Goal: Task Accomplishment & Management: Manage account settings

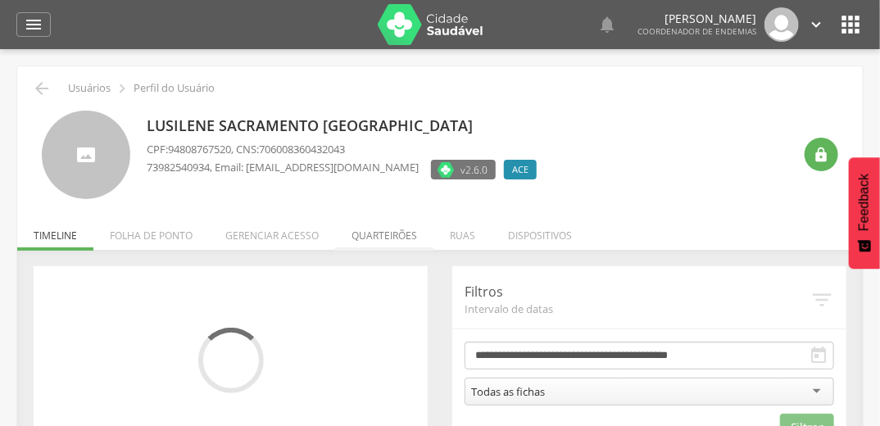
click at [372, 239] on li "Quarteirões" at bounding box center [384, 231] width 98 height 38
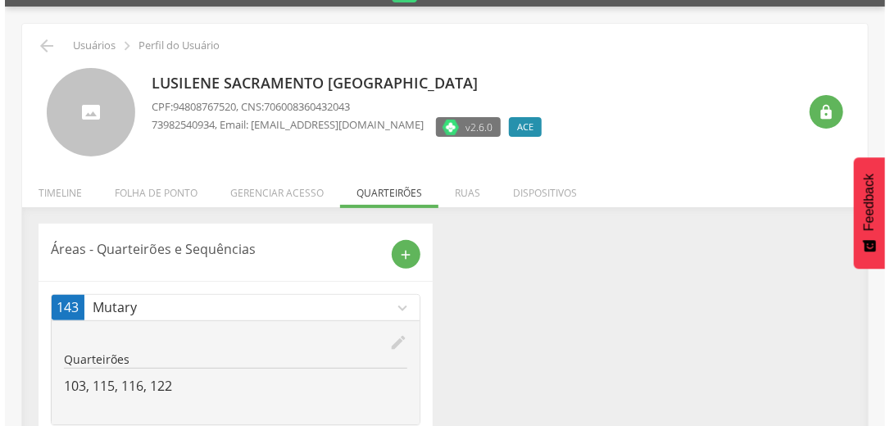
scroll to position [86, 0]
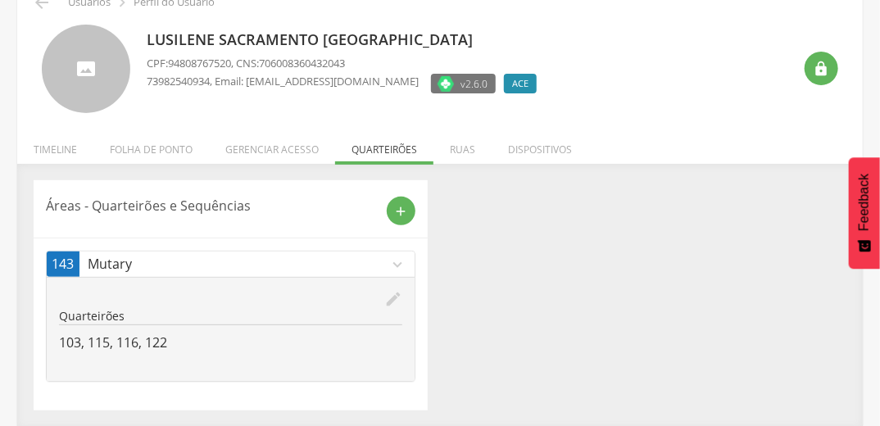
click at [393, 294] on icon "edit" at bounding box center [393, 299] width 18 height 18
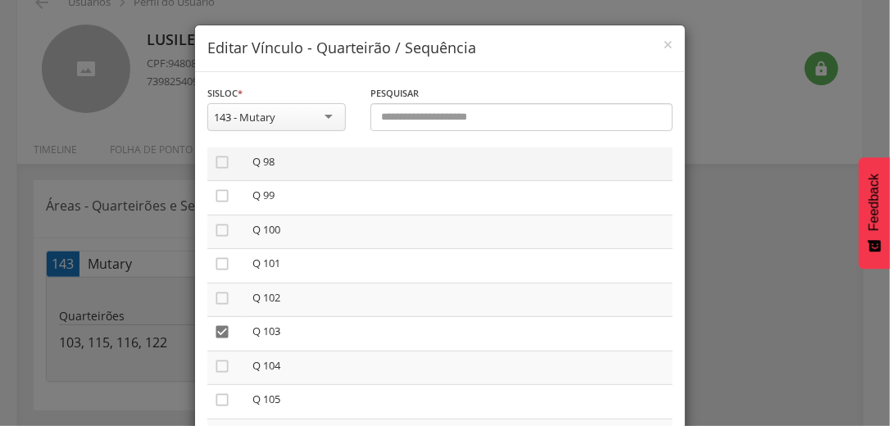
scroll to position [3342, 0]
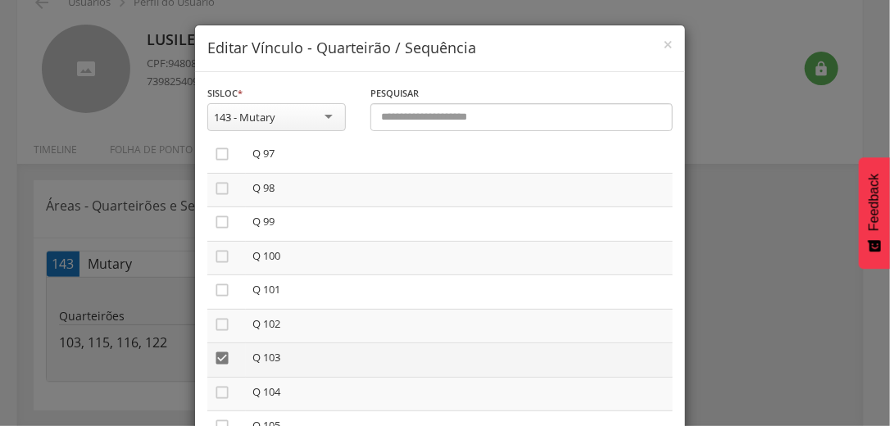
click at [215, 366] on icon "" at bounding box center [222, 358] width 16 height 16
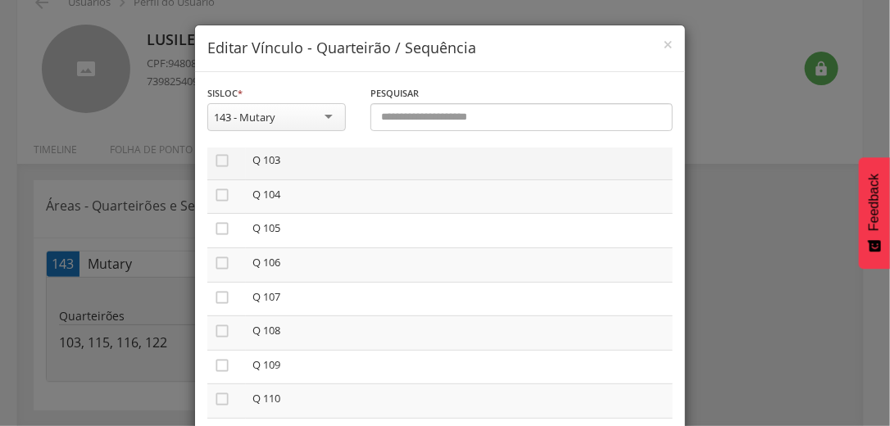
scroll to position [3735, 0]
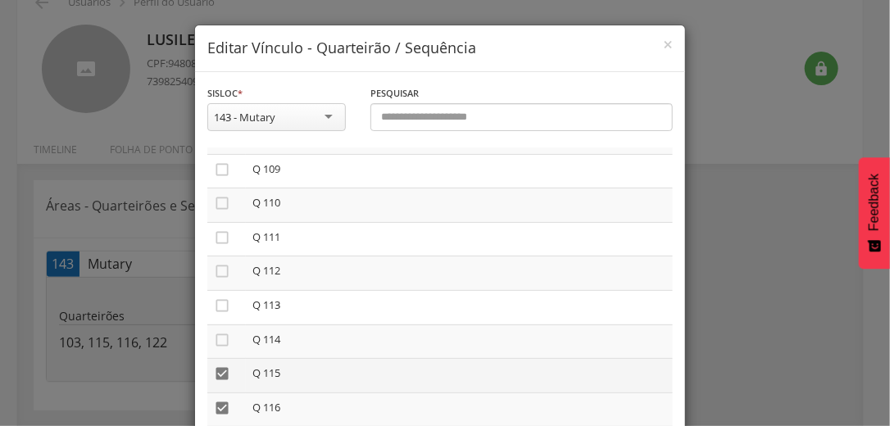
click at [224, 382] on icon "" at bounding box center [222, 373] width 16 height 16
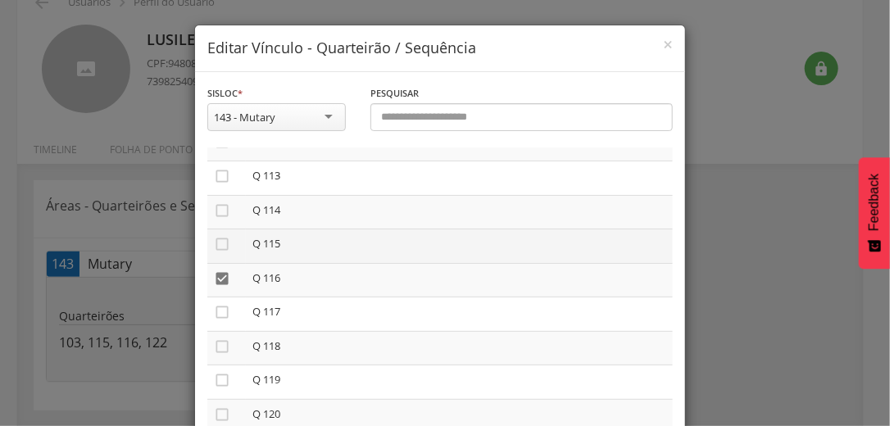
scroll to position [3866, 0]
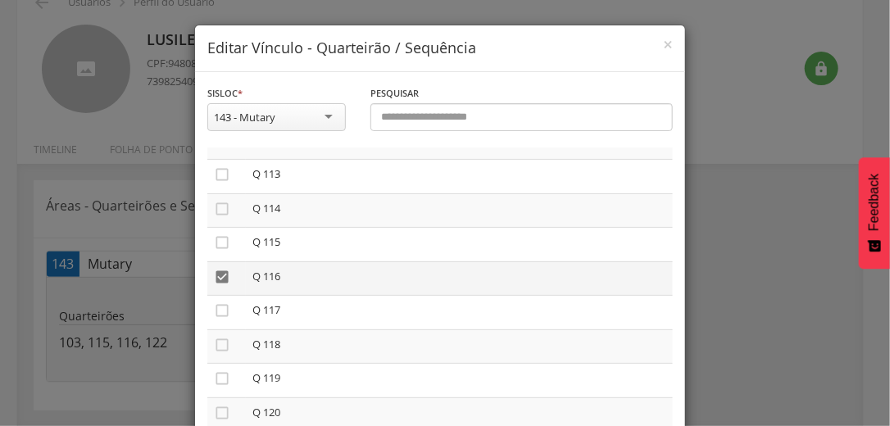
click at [220, 285] on icon "" at bounding box center [222, 277] width 16 height 16
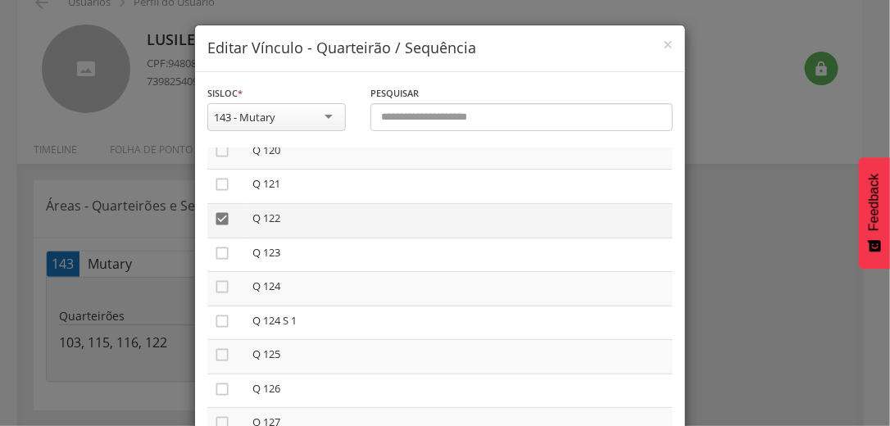
click at [222, 227] on icon "" at bounding box center [222, 219] width 16 height 16
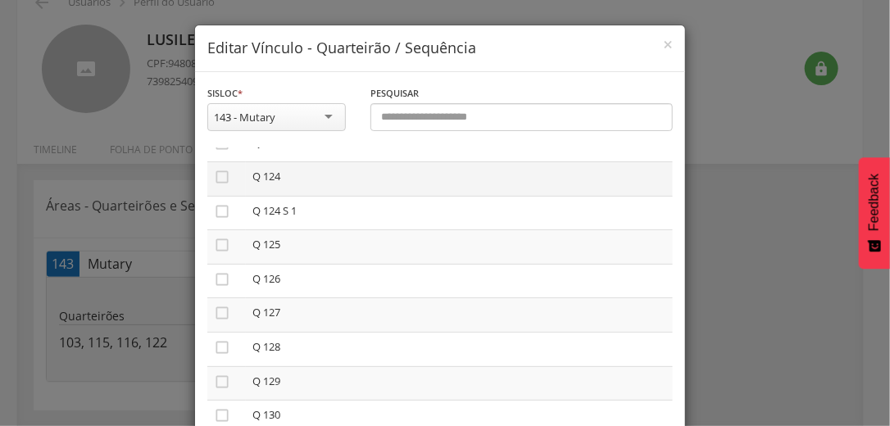
scroll to position [4259, 0]
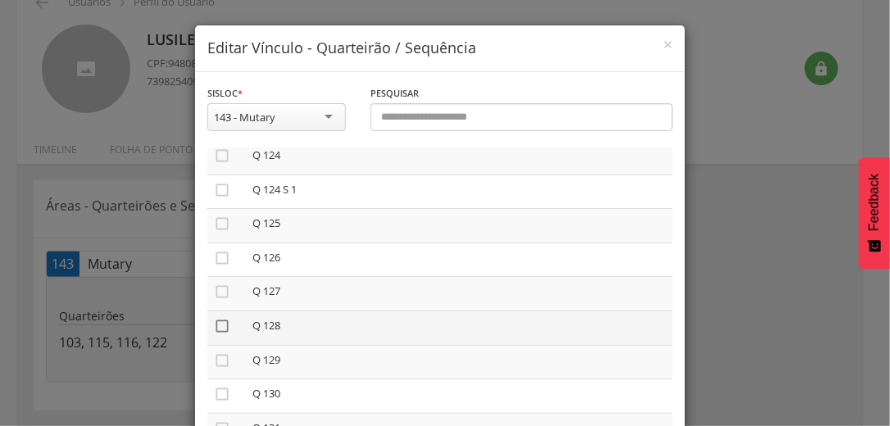
click at [215, 334] on icon "" at bounding box center [222, 326] width 16 height 16
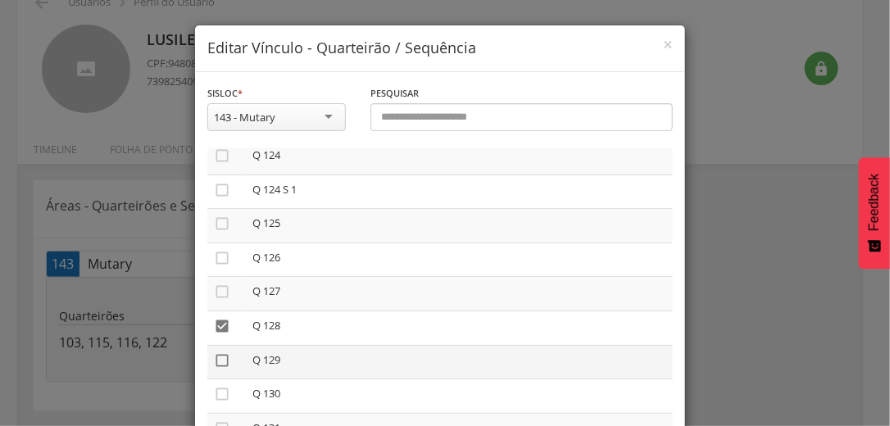
click at [219, 369] on icon "" at bounding box center [222, 360] width 16 height 16
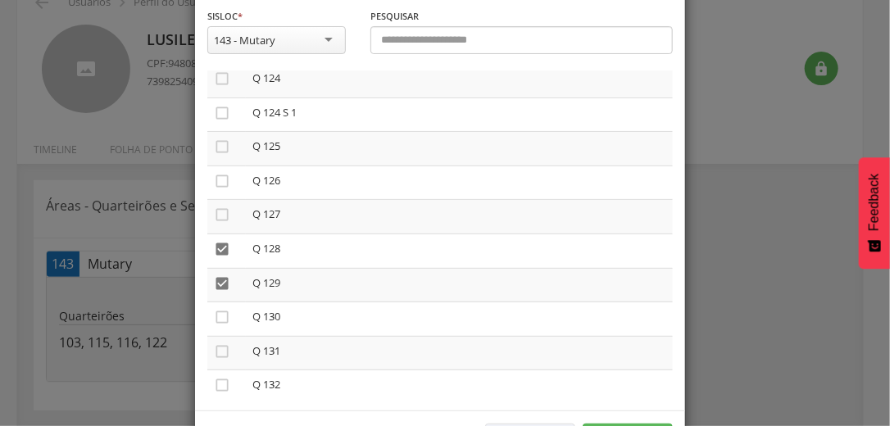
scroll to position [138, 0]
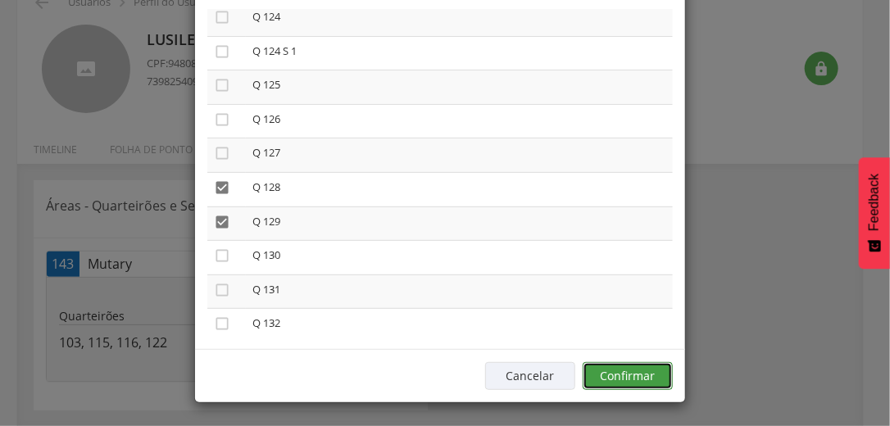
click at [651, 368] on button "Confirmar" at bounding box center [627, 376] width 90 height 28
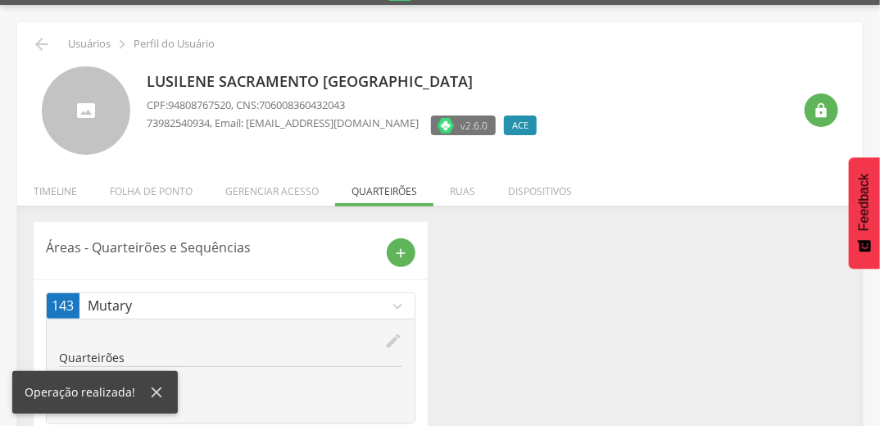
scroll to position [0, 0]
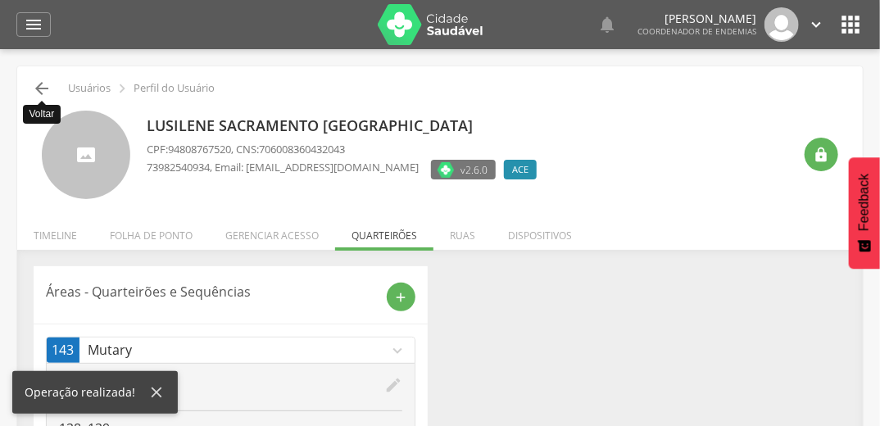
click at [34, 86] on icon "" at bounding box center [42, 89] width 20 height 20
